Goal: Task Accomplishment & Management: Manage account settings

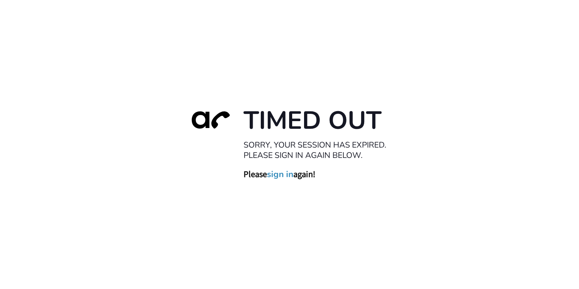
click at [276, 170] on link "sign in" at bounding box center [280, 174] width 26 height 11
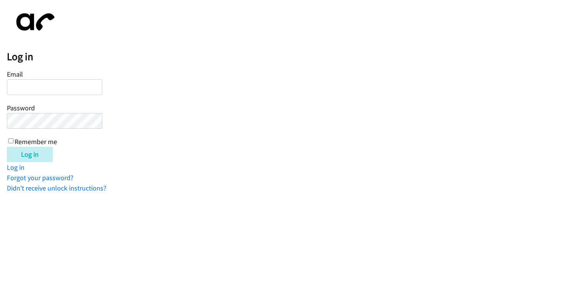
click at [58, 93] on input "Email" at bounding box center [54, 87] width 95 height 16
click at [60, 93] on input "Email" at bounding box center [54, 87] width 95 height 16
type input "s"
